Goal: Task Accomplishment & Management: Use online tool/utility

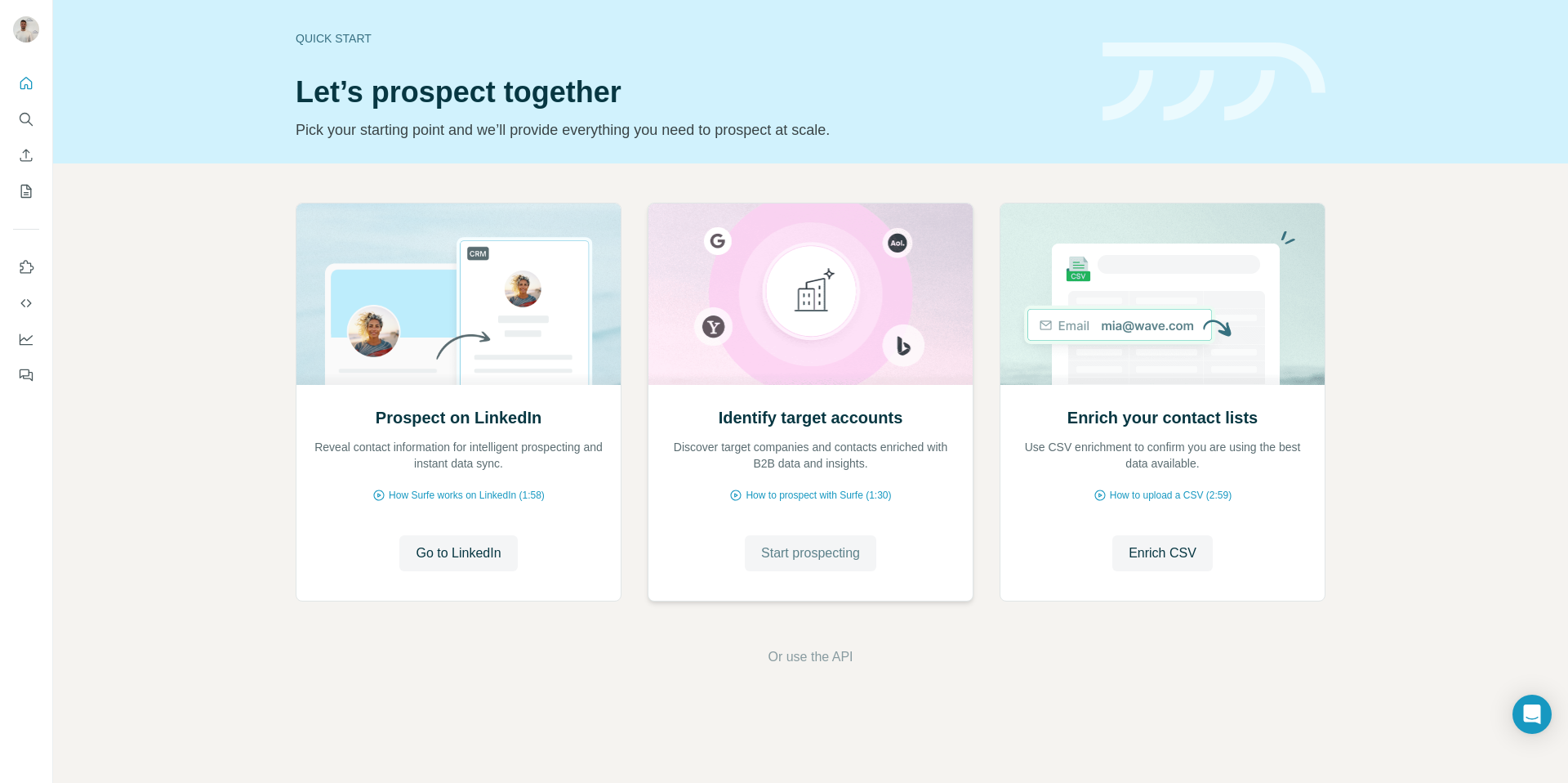
click at [789, 546] on span "Start prospecting" at bounding box center [810, 553] width 99 height 20
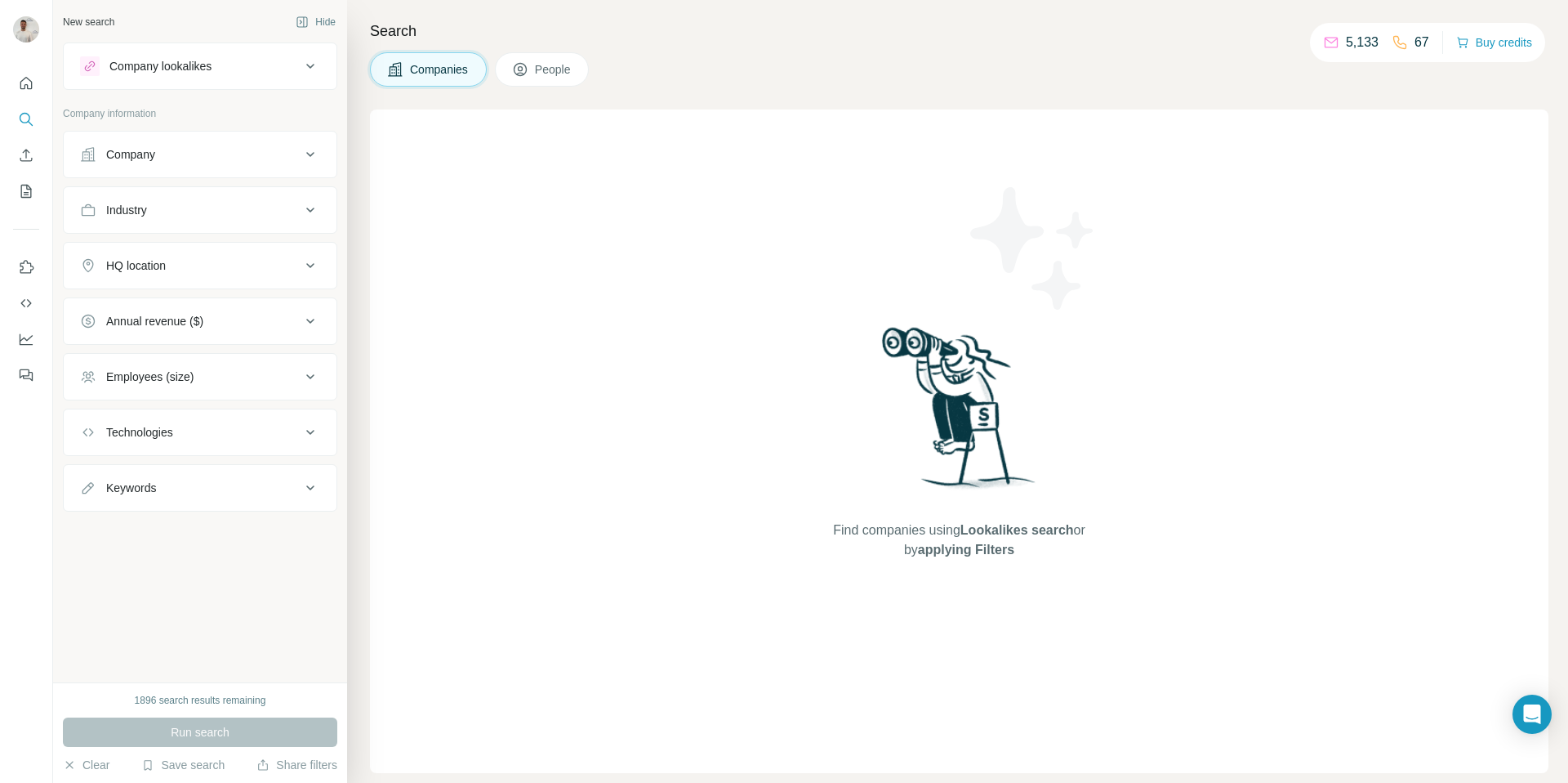
click at [260, 129] on div "Company information" at bounding box center [200, 119] width 274 height 25
click at [258, 148] on div "Company" at bounding box center [190, 154] width 221 height 16
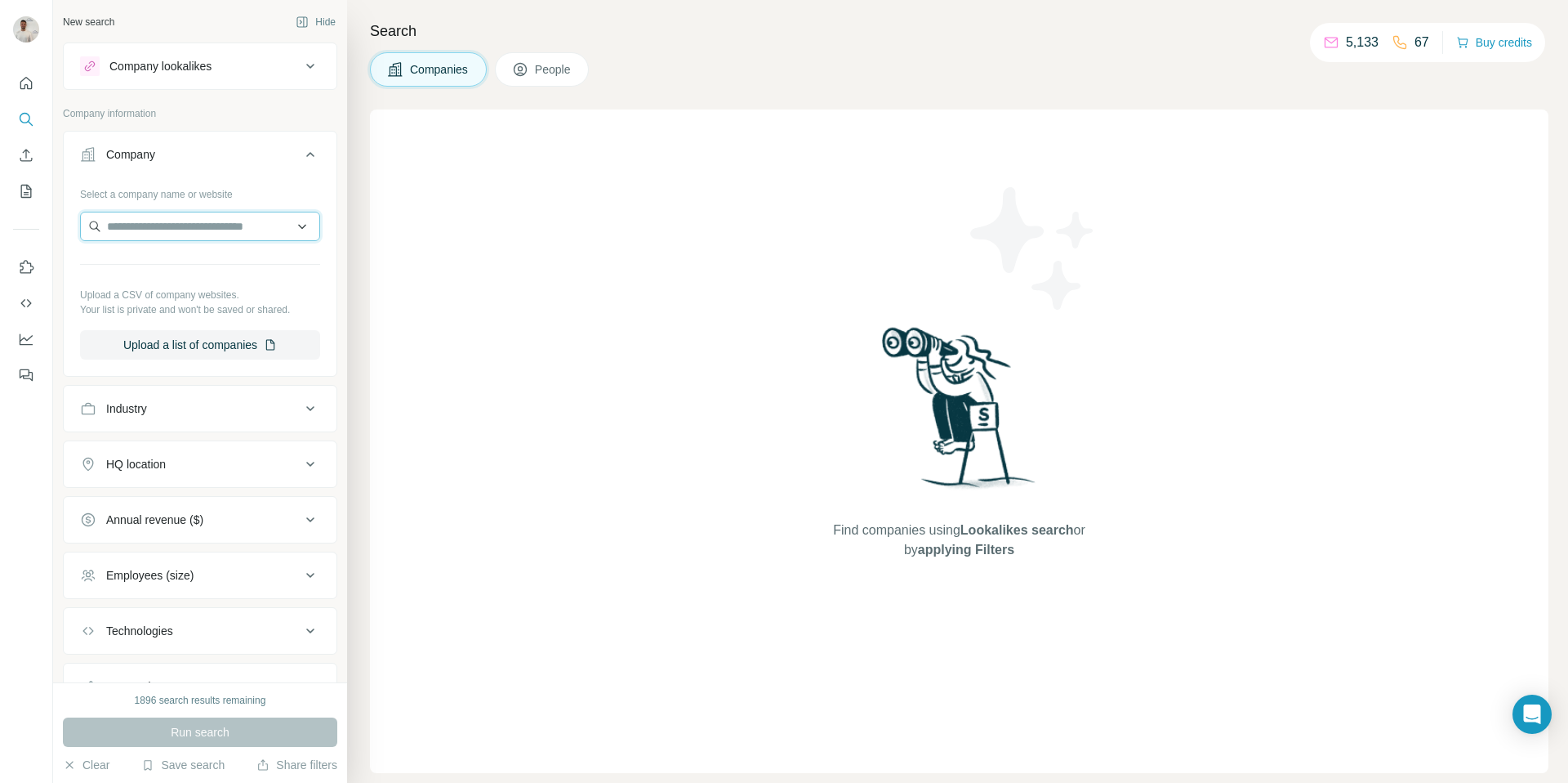
click at [228, 227] on input "text" at bounding box center [200, 225] width 240 height 29
paste input "**********"
type input "**********"
click at [226, 269] on div "PharmaCare [DOMAIN_NAME]" at bounding box center [200, 270] width 232 height 44
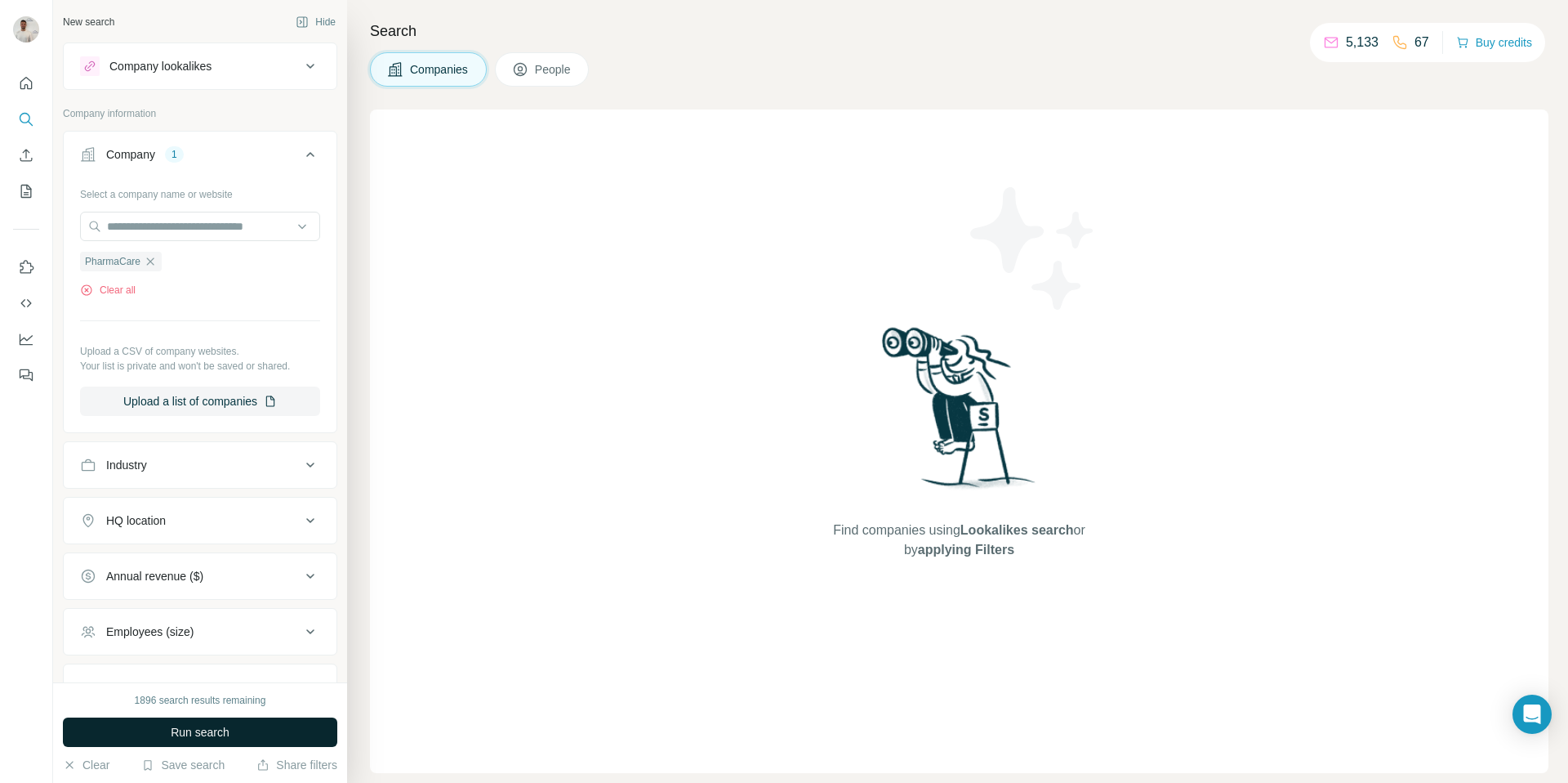
click at [283, 724] on button "Run search" at bounding box center [200, 731] width 274 height 29
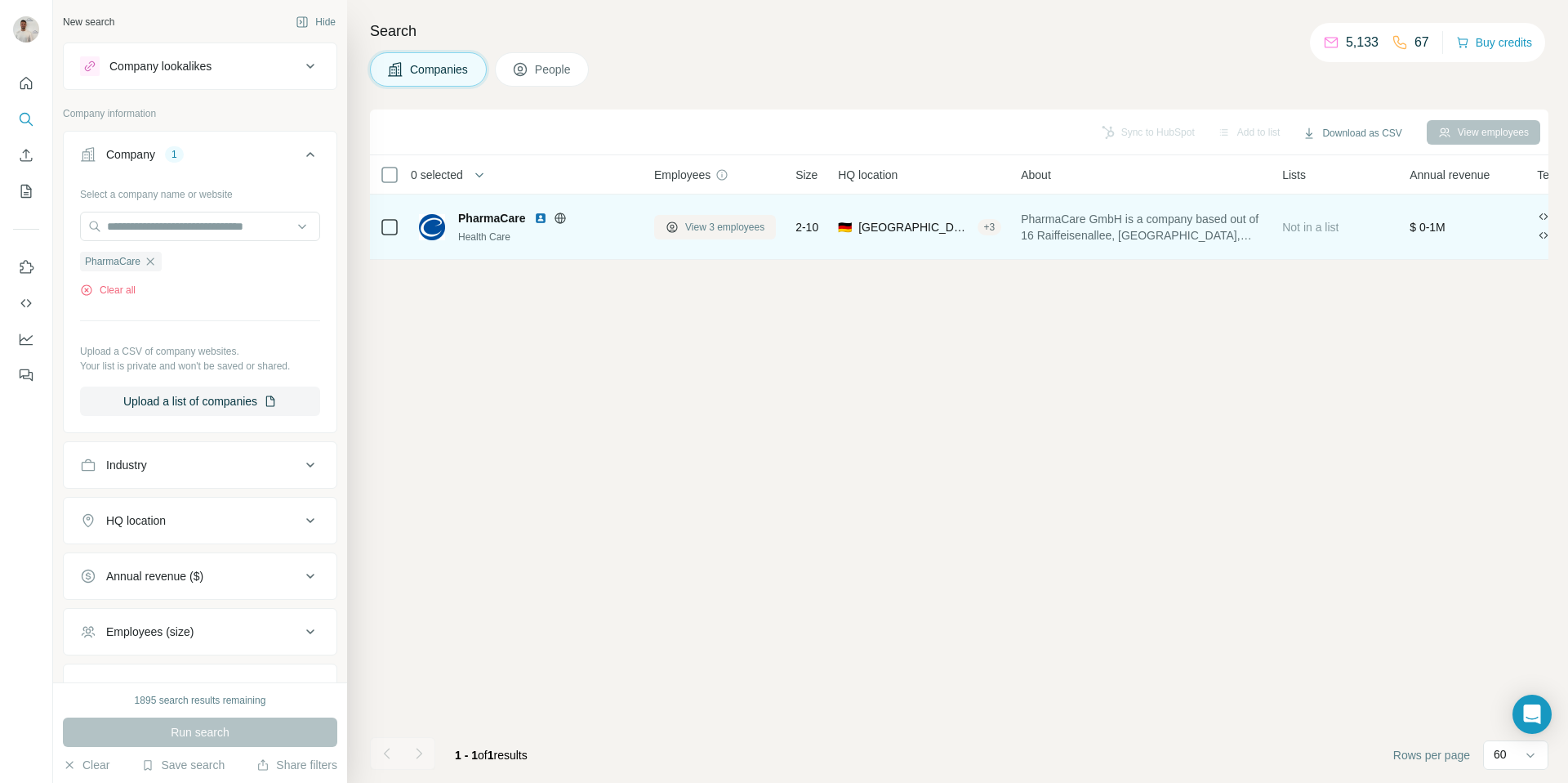
click at [727, 231] on span "View 3 employees" at bounding box center [725, 227] width 79 height 15
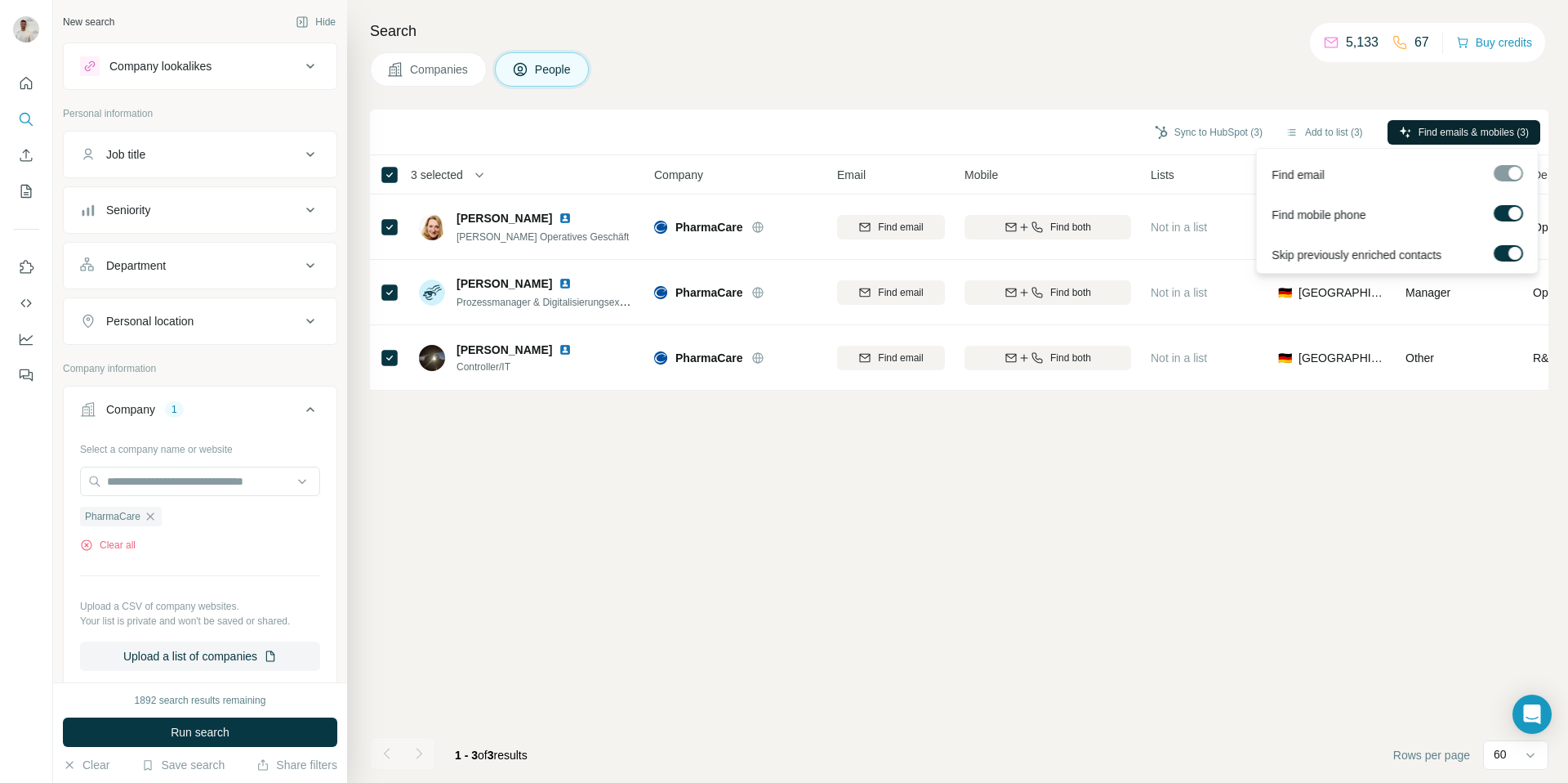
click at [1443, 131] on span "Find emails & mobiles (3)" at bounding box center [1473, 133] width 110 height 15
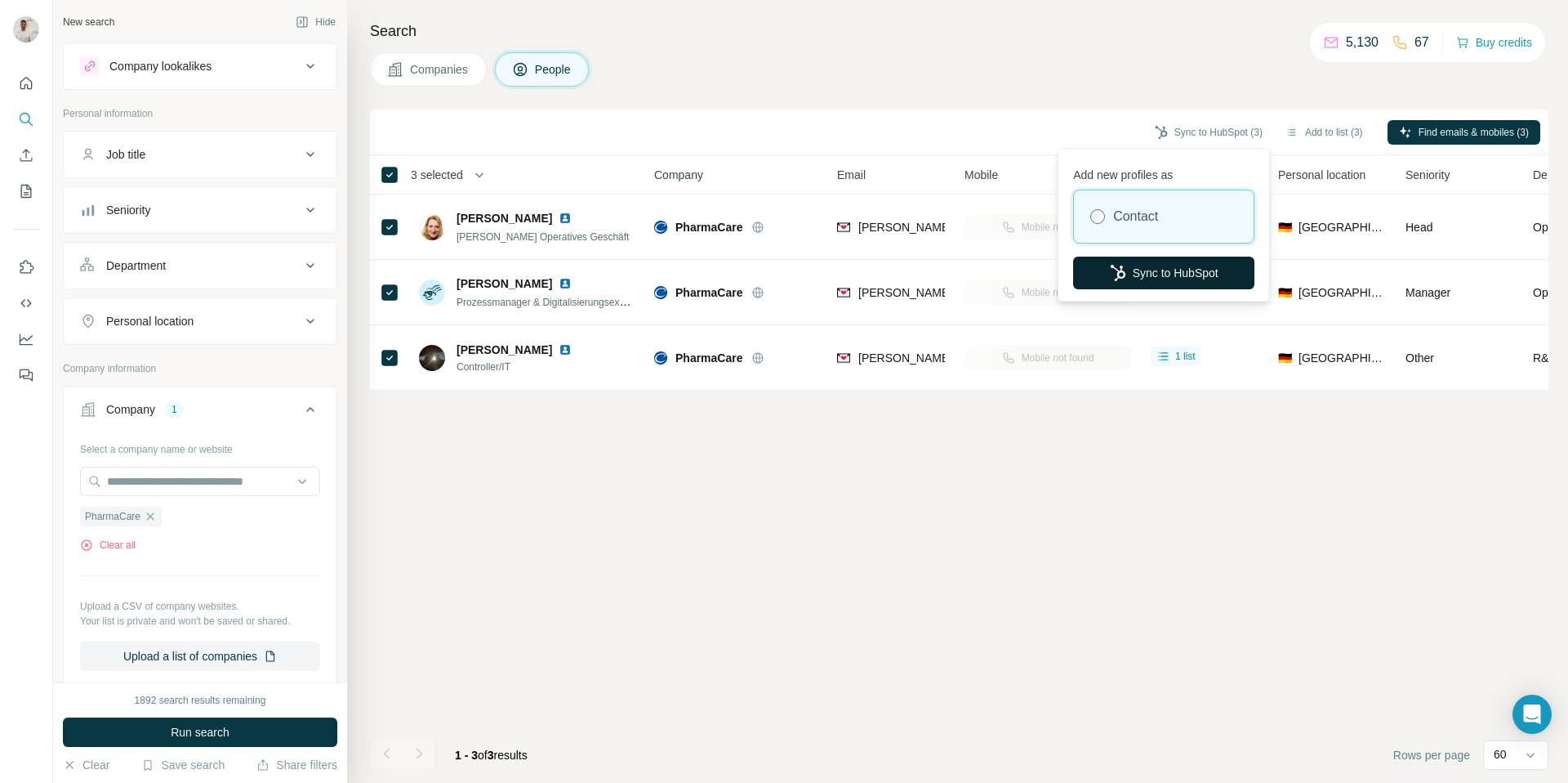
click at [1164, 269] on button "Sync to HubSpot" at bounding box center [1164, 273] width 181 height 33
